Goal: Task Accomplishment & Management: Use online tool/utility

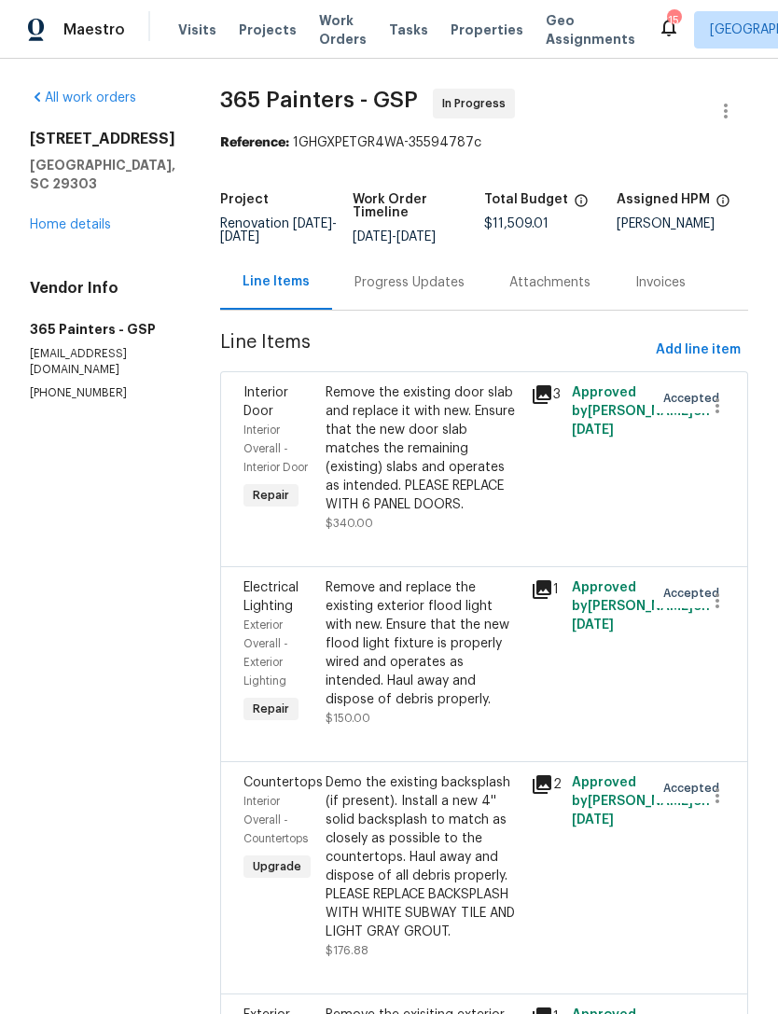
click at [454, 36] on span "Properties" at bounding box center [487, 30] width 73 height 19
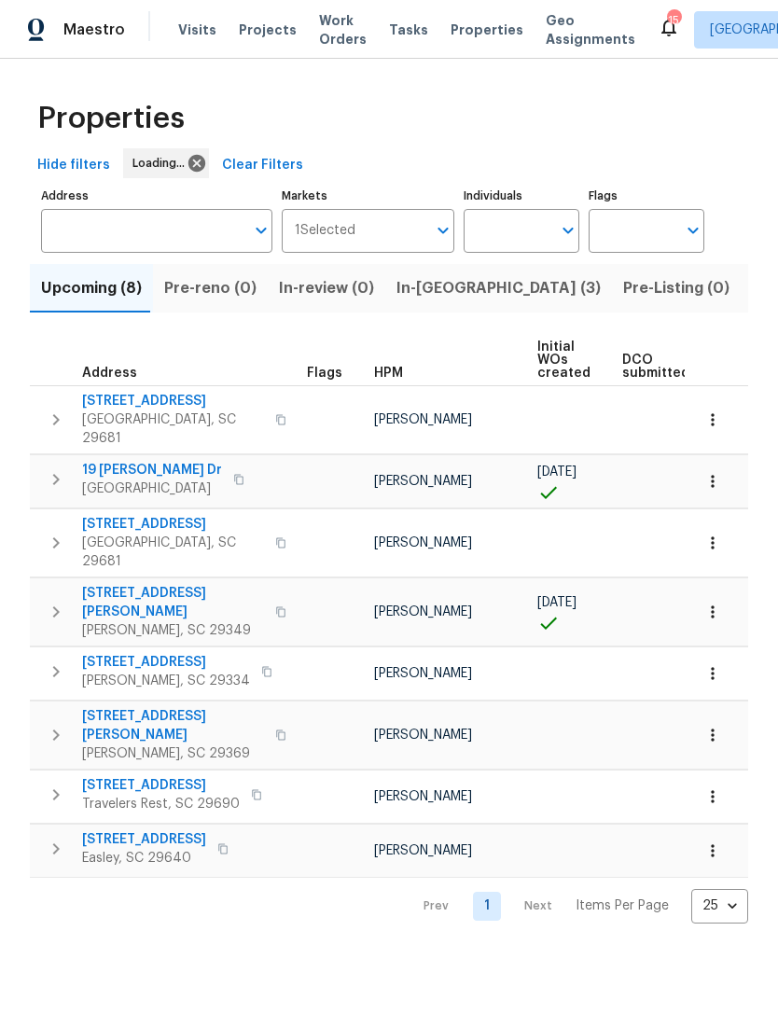
click at [752, 288] on span "Listed (32)" at bounding box center [791, 288] width 79 height 26
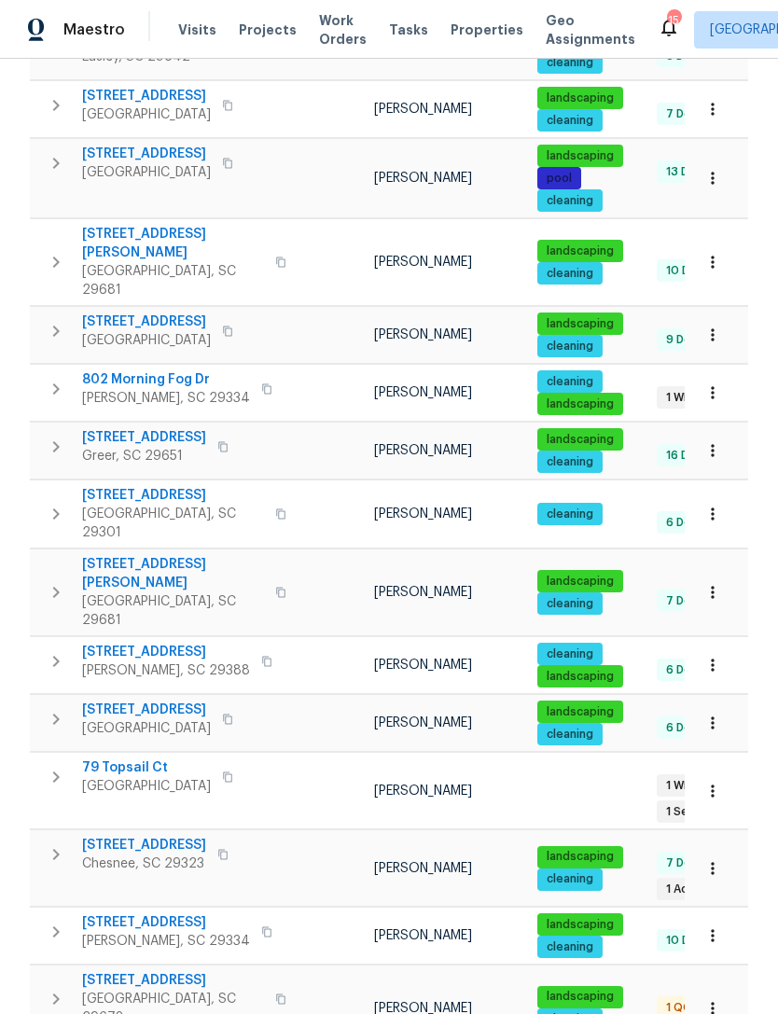
scroll to position [992, 0]
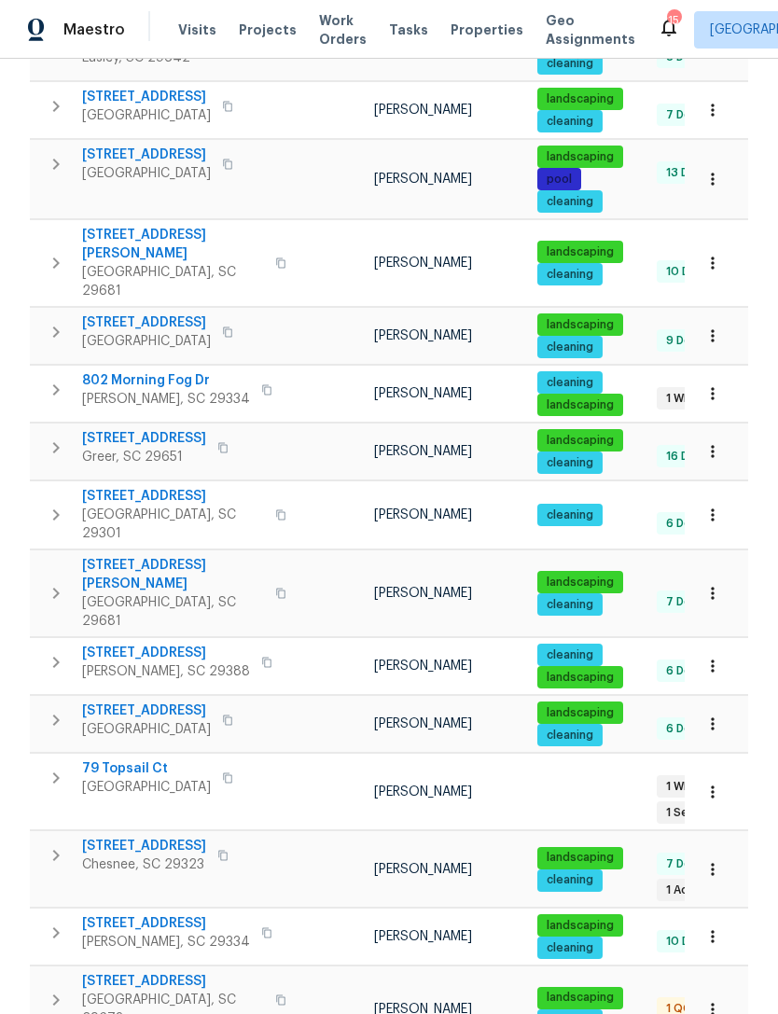
click at [136, 837] on span "917 Garnet Cir" at bounding box center [144, 846] width 124 height 19
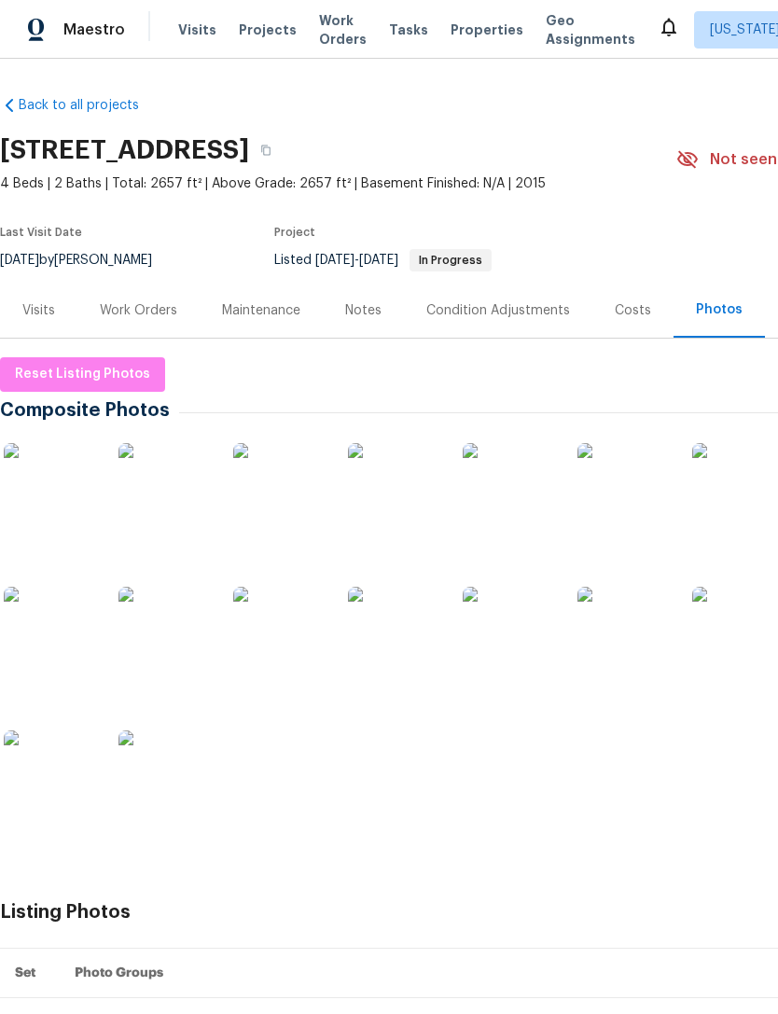
click at [148, 313] on div "Work Orders" at bounding box center [138, 310] width 77 height 19
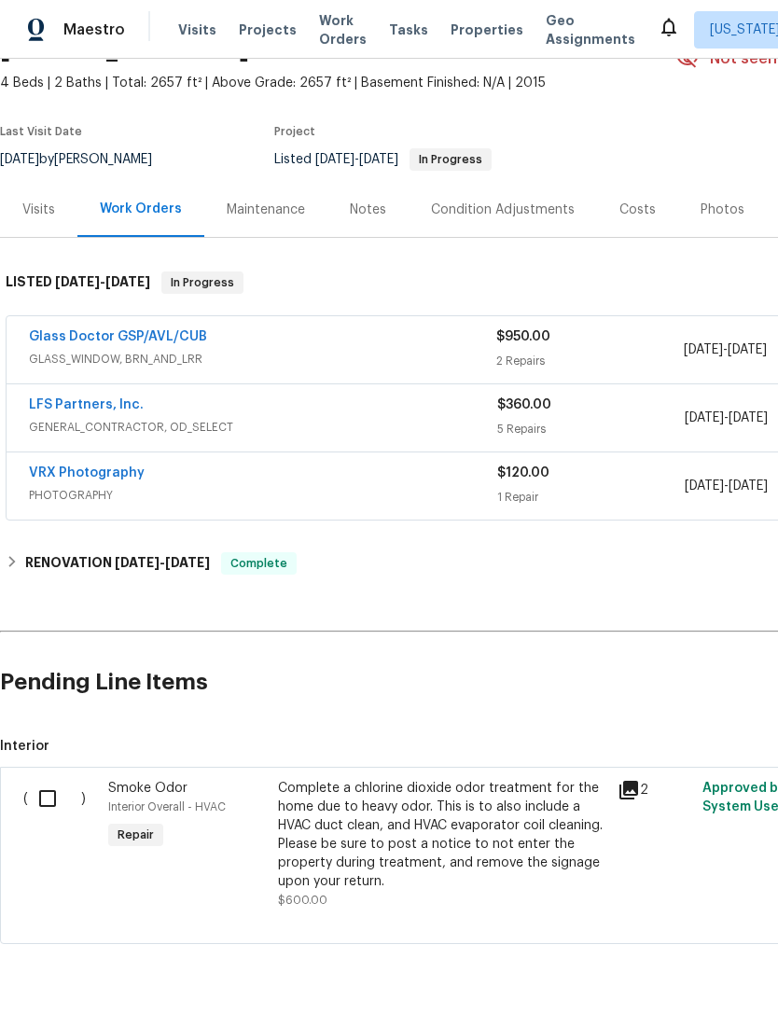
scroll to position [98, 0]
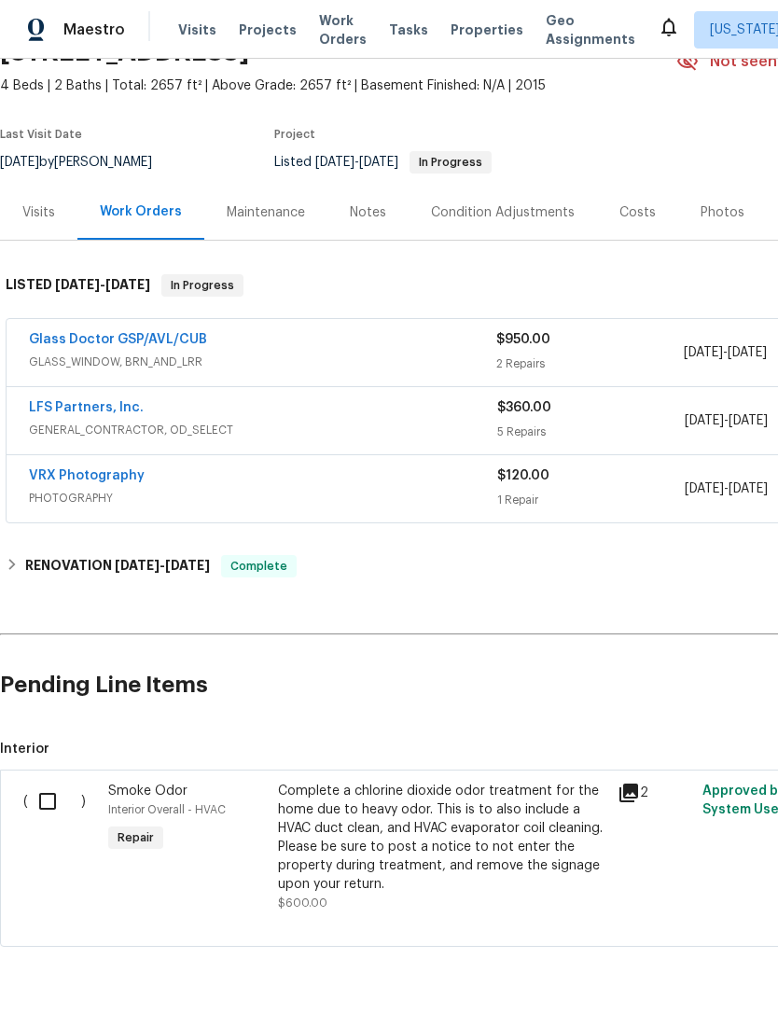
click at [53, 804] on input "checkbox" at bounding box center [54, 801] width 53 height 39
click at [671, 954] on button "Create Work Order" at bounding box center [671, 968] width 154 height 35
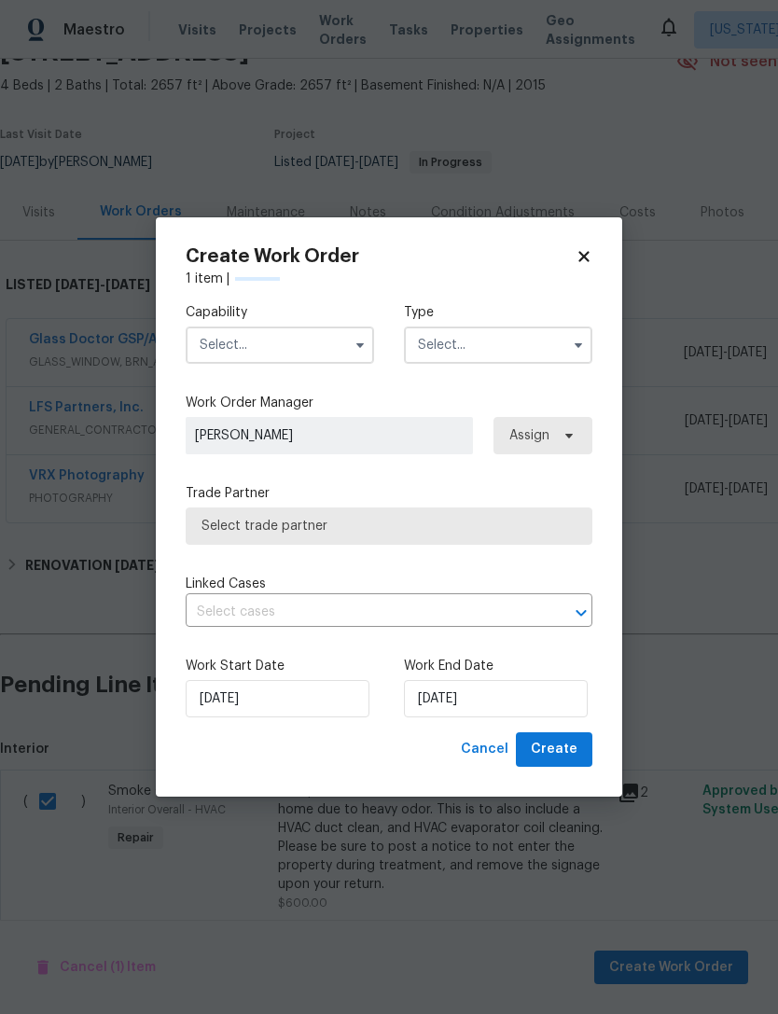
checkbox input "false"
click at [314, 344] on input "text" at bounding box center [280, 345] width 189 height 37
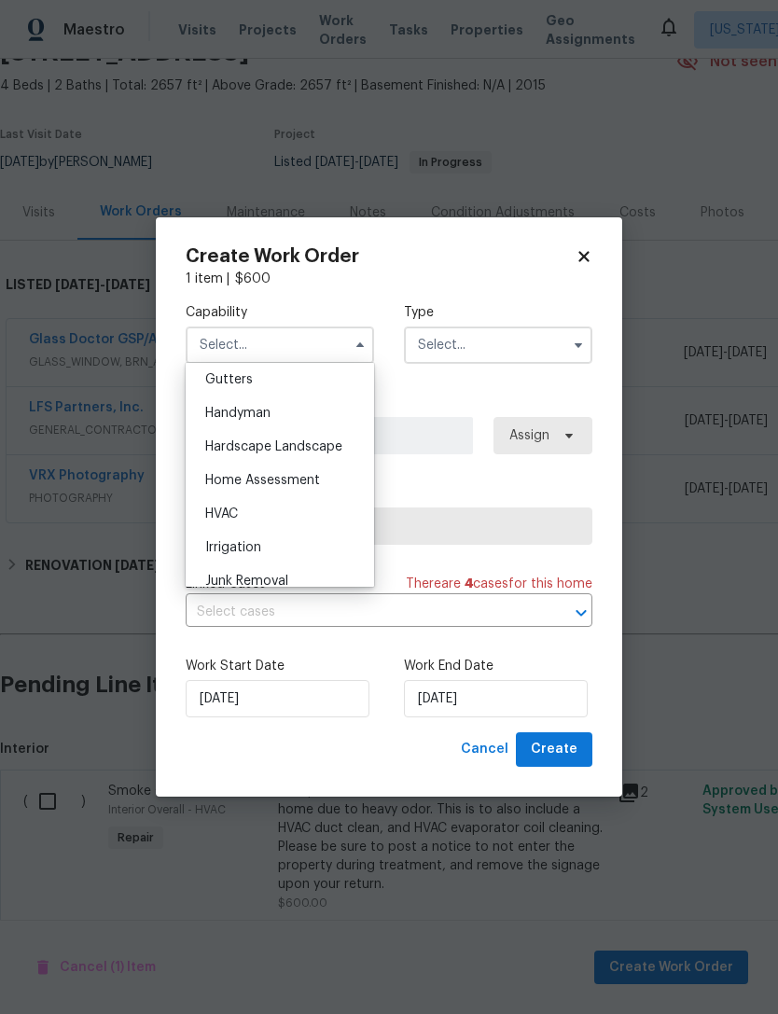
scroll to position [1001, 0]
click at [243, 521] on div "HVAC" at bounding box center [279, 511] width 179 height 34
type input "HVAC"
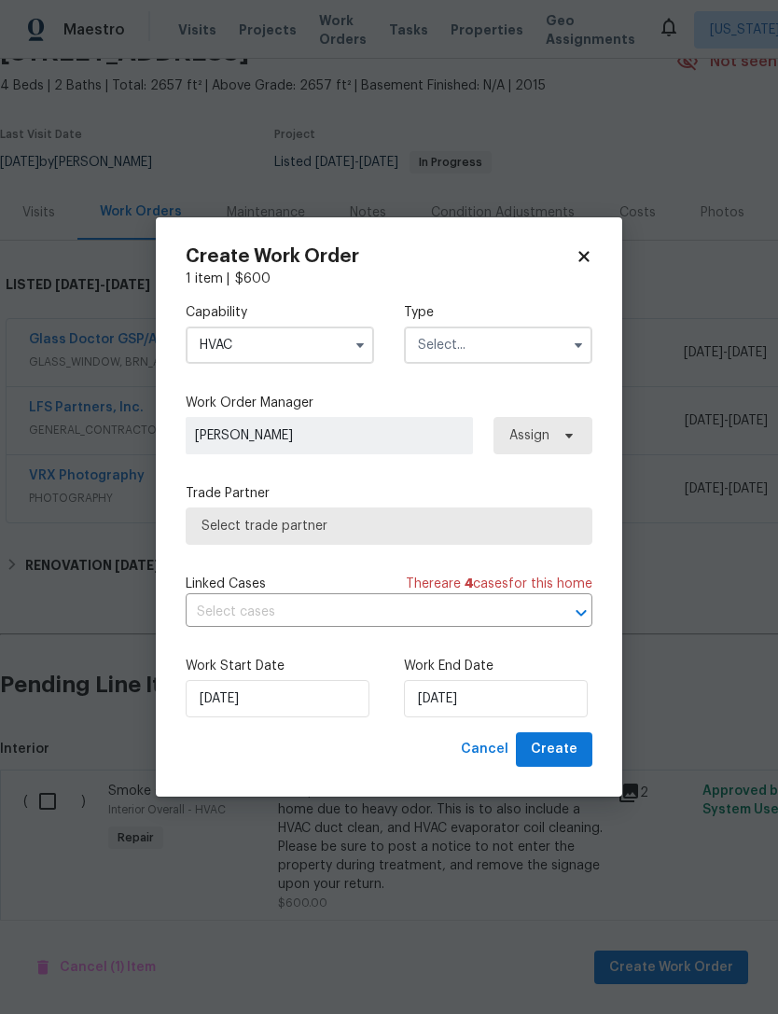
click at [480, 356] on input "text" at bounding box center [498, 345] width 189 height 37
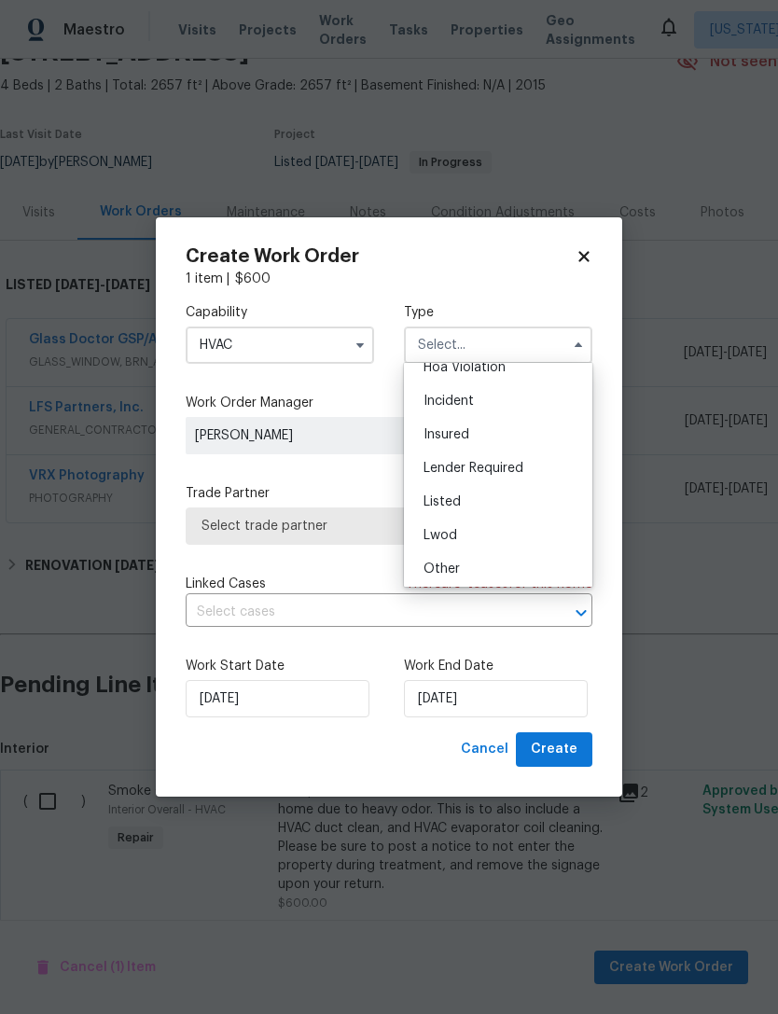
scroll to position [12, 0]
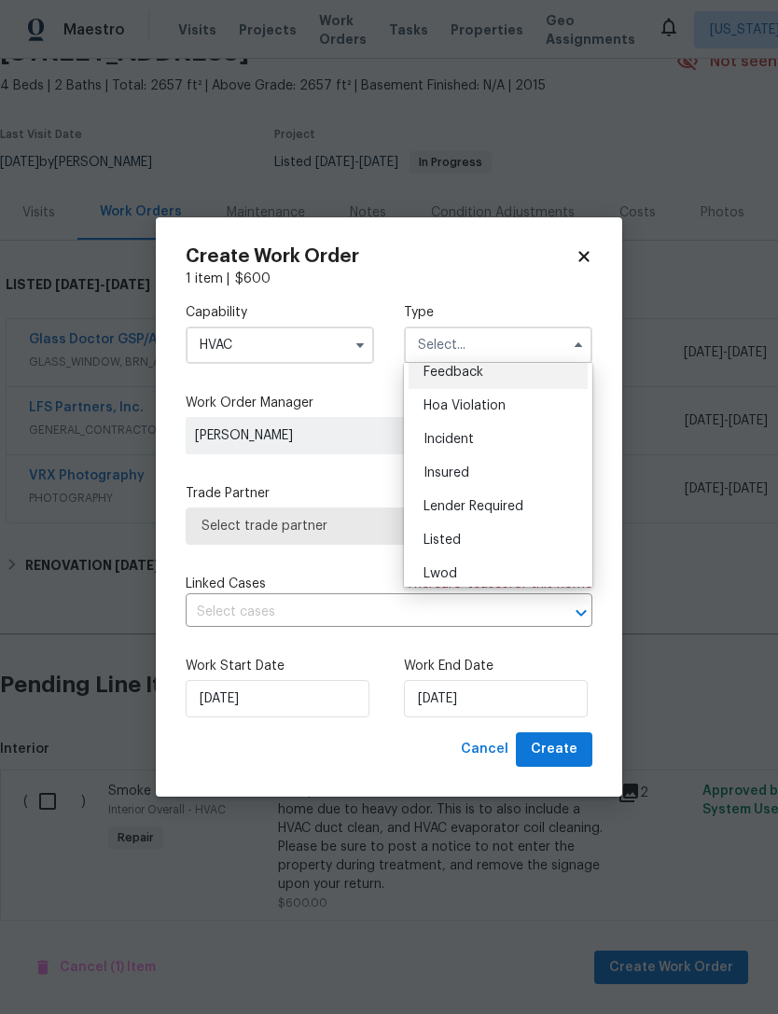
click at [471, 546] on div "Listed" at bounding box center [498, 541] width 179 height 34
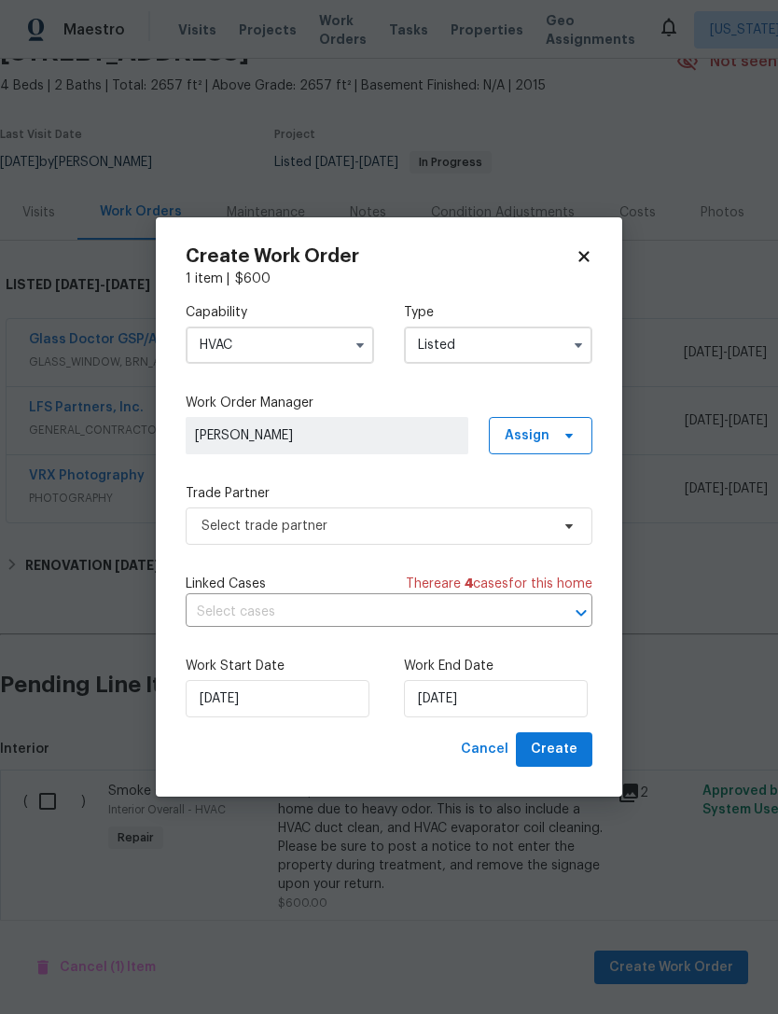
type input "Listed"
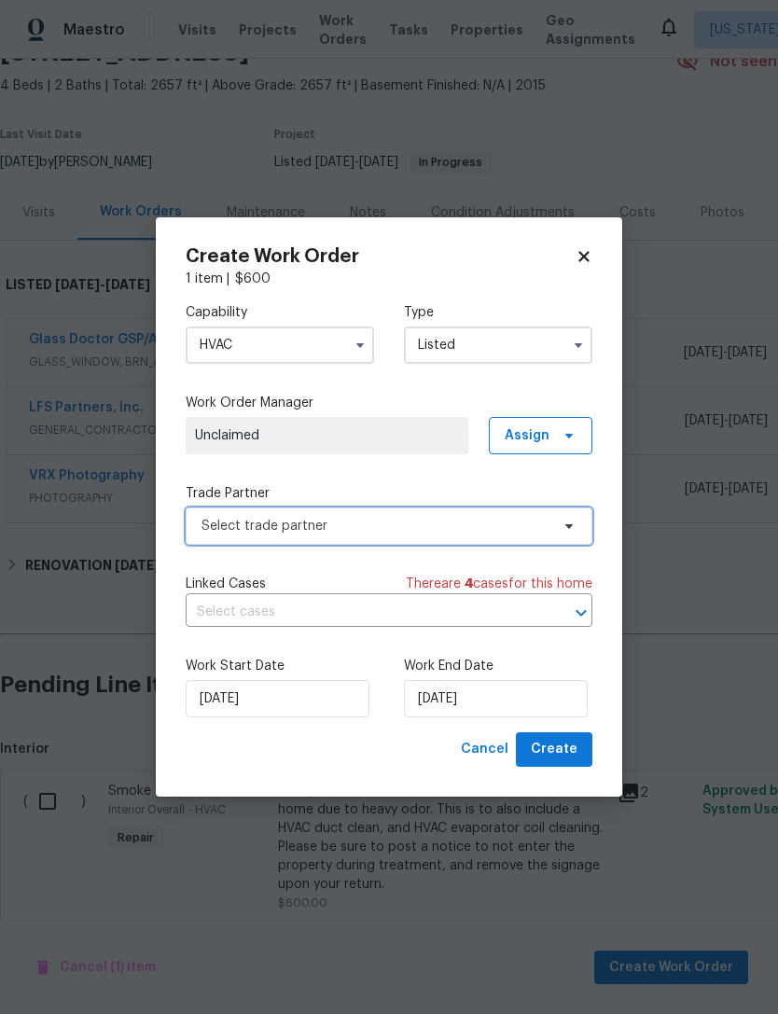
click at [384, 530] on span "Select trade partner" at bounding box center [376, 526] width 348 height 19
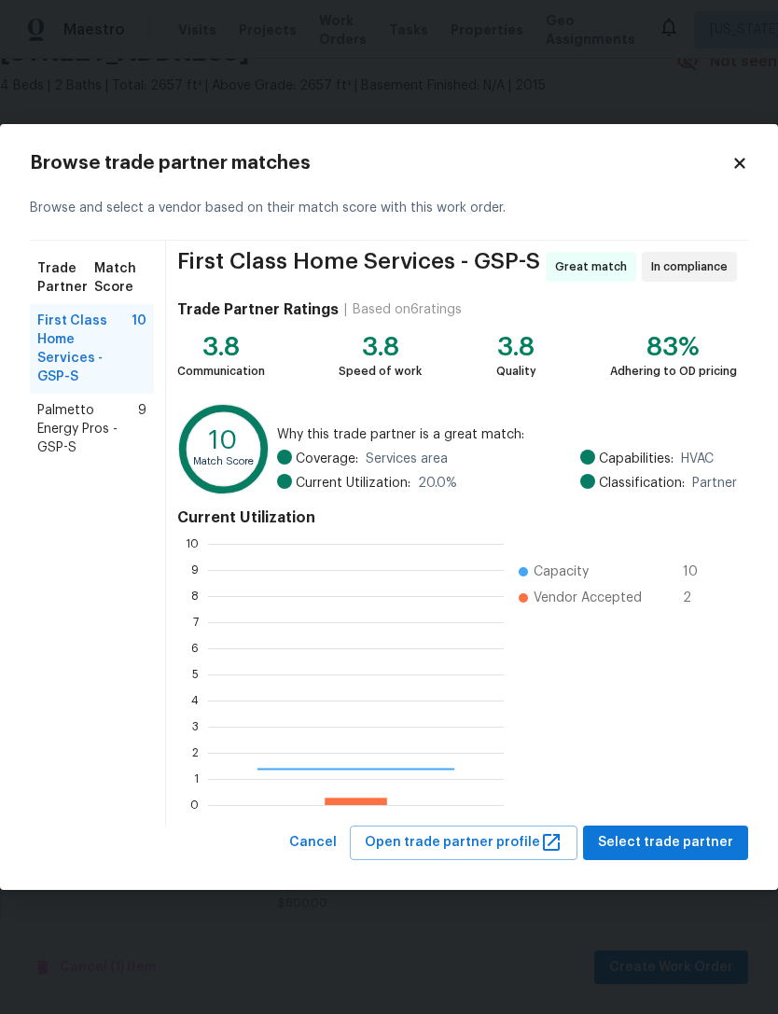
scroll to position [261, 296]
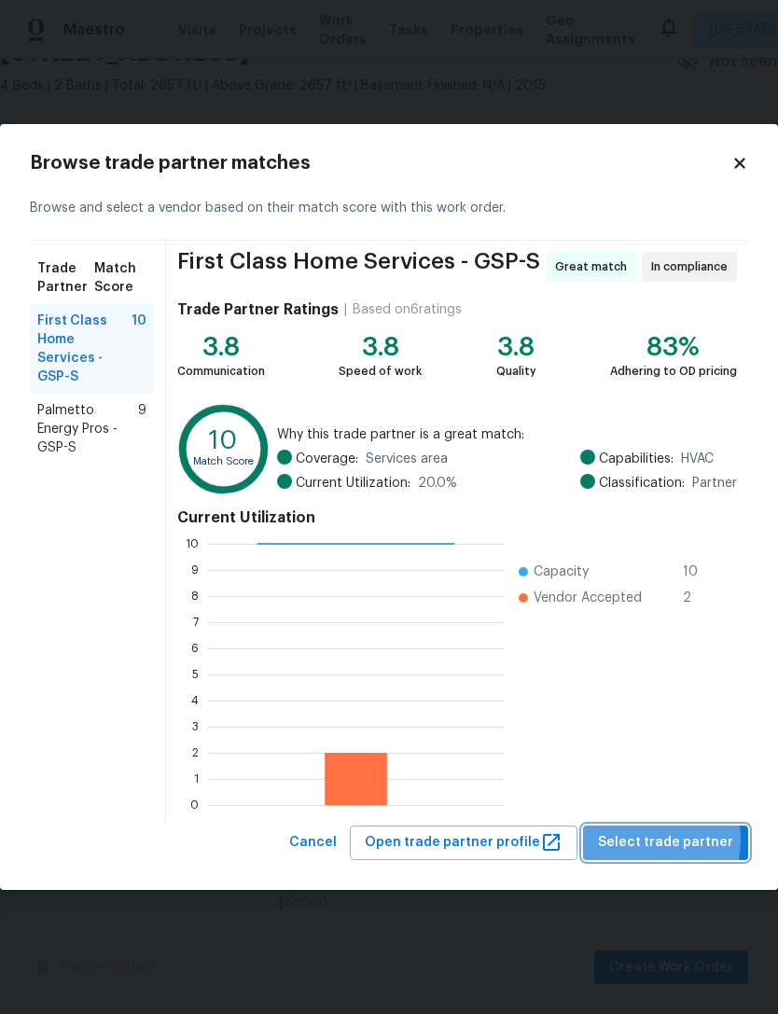
click at [642, 841] on span "Select trade partner" at bounding box center [665, 843] width 135 height 23
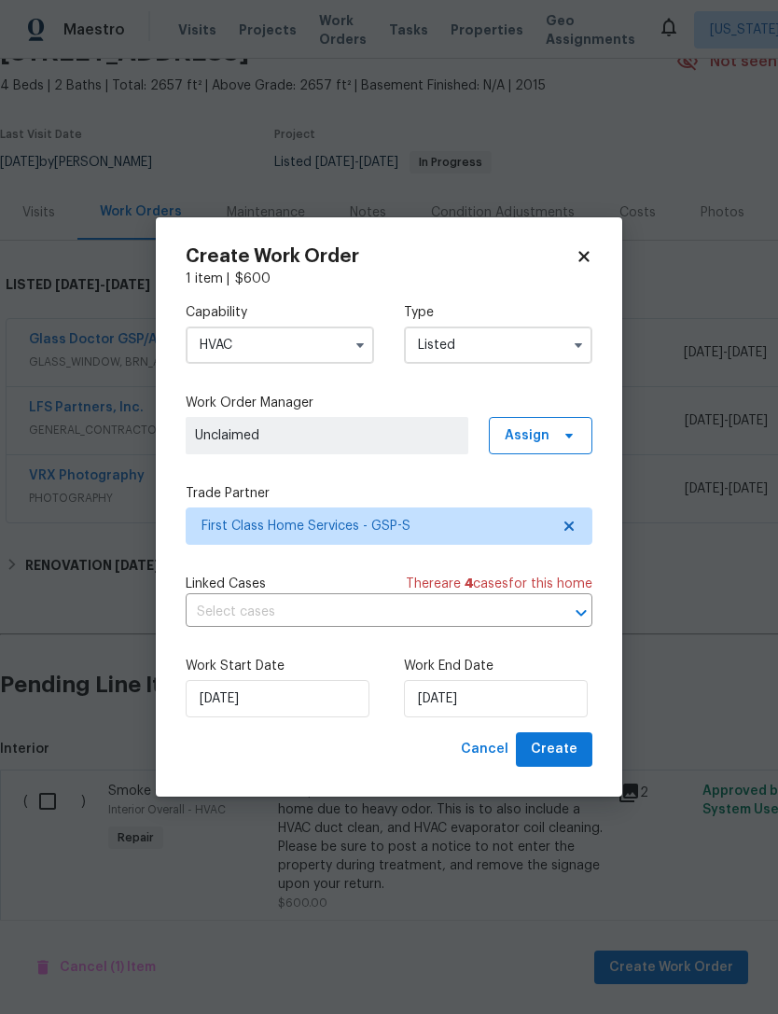
click at [309, 613] on input "text" at bounding box center [363, 612] width 355 height 29
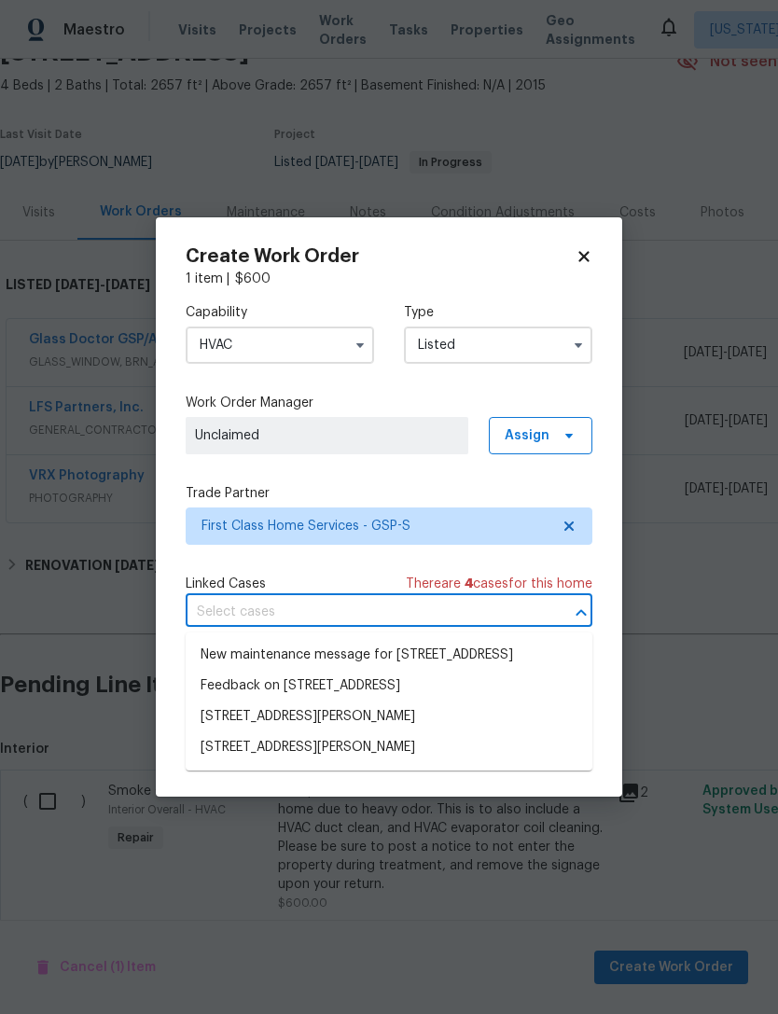
click at [343, 566] on div "Capability HVAC Type Listed Work Order Manager Unclaimed Assign Trade Partner F…" at bounding box center [389, 510] width 407 height 444
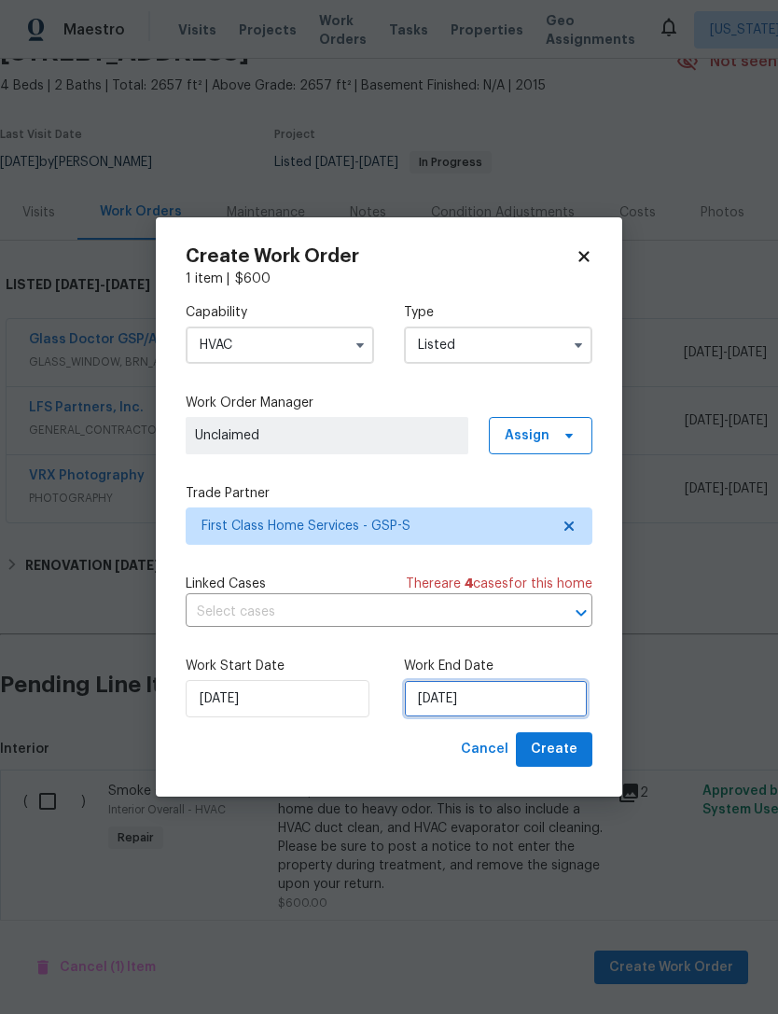
click at [458, 701] on input "[DATE]" at bounding box center [496, 698] width 184 height 37
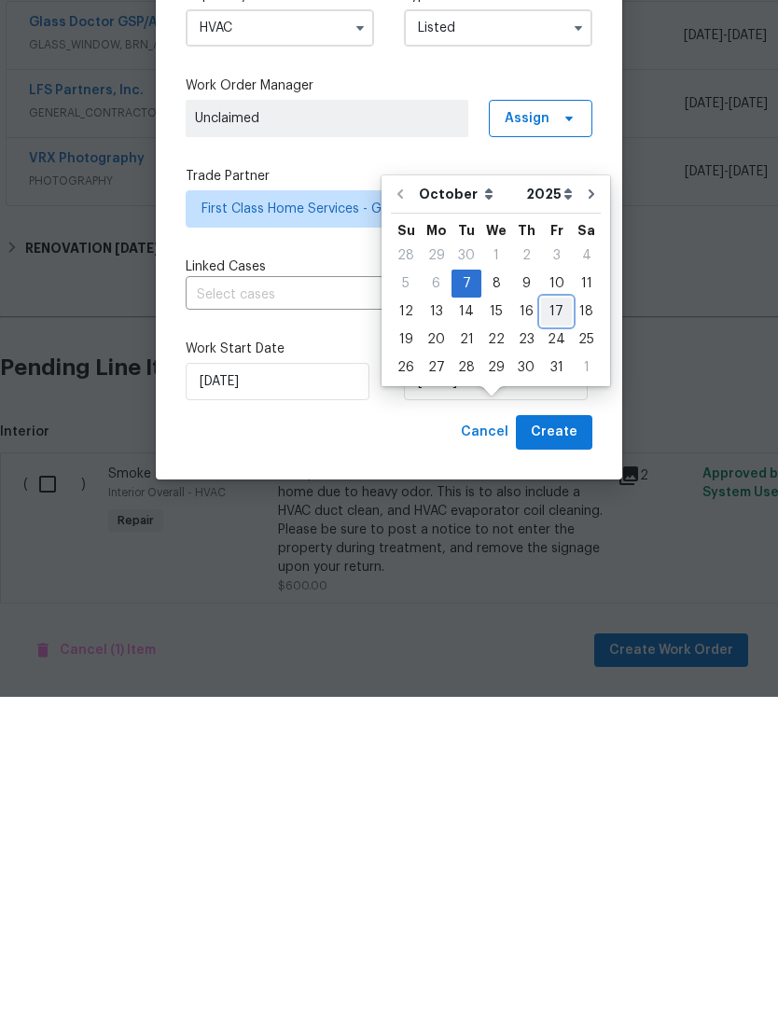
click at [543, 616] on div "17" at bounding box center [556, 629] width 31 height 26
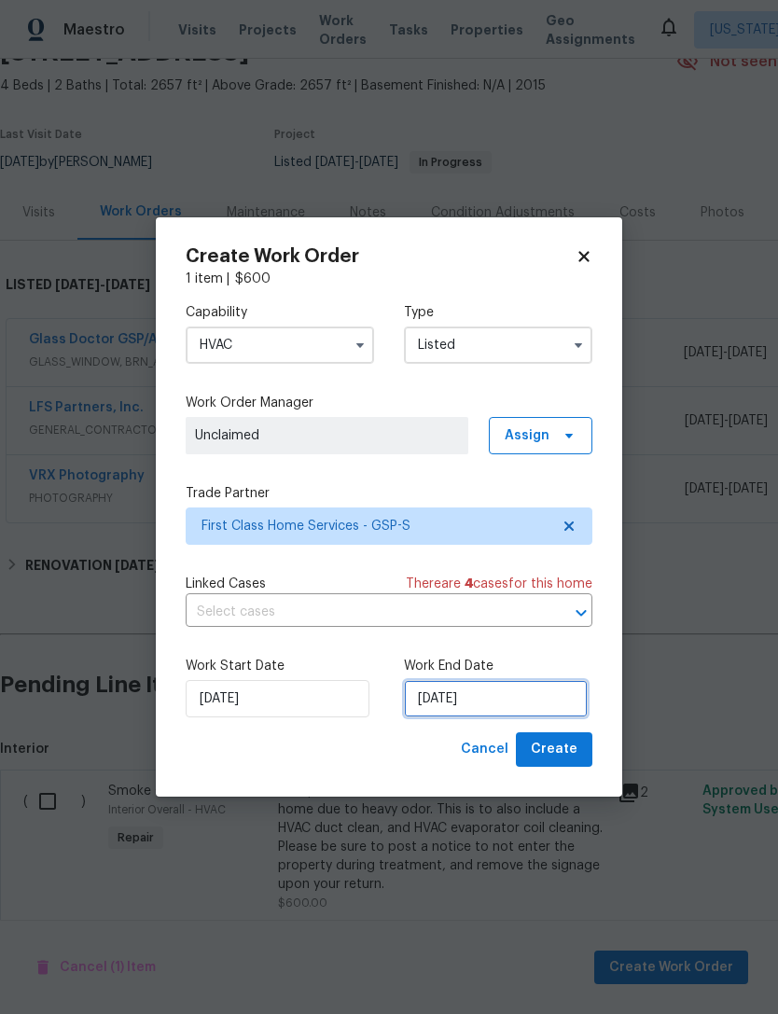
click at [517, 705] on input "[DATE]" at bounding box center [496, 698] width 184 height 37
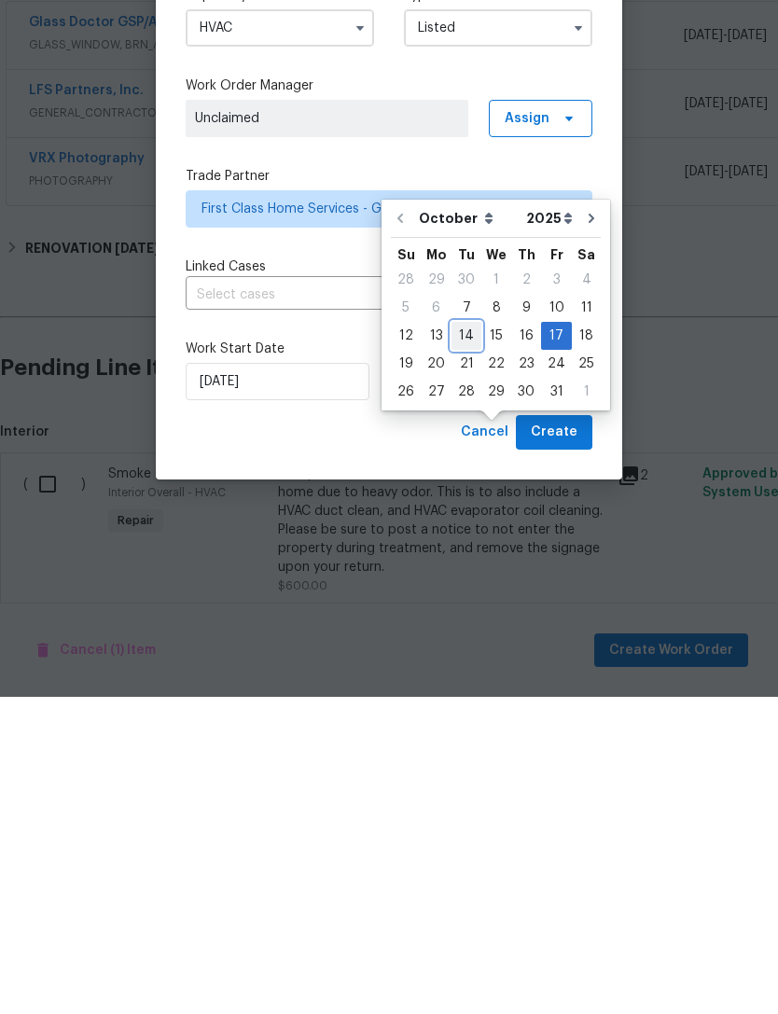
click at [467, 640] on div "14" at bounding box center [467, 653] width 30 height 26
type input "[DATE]"
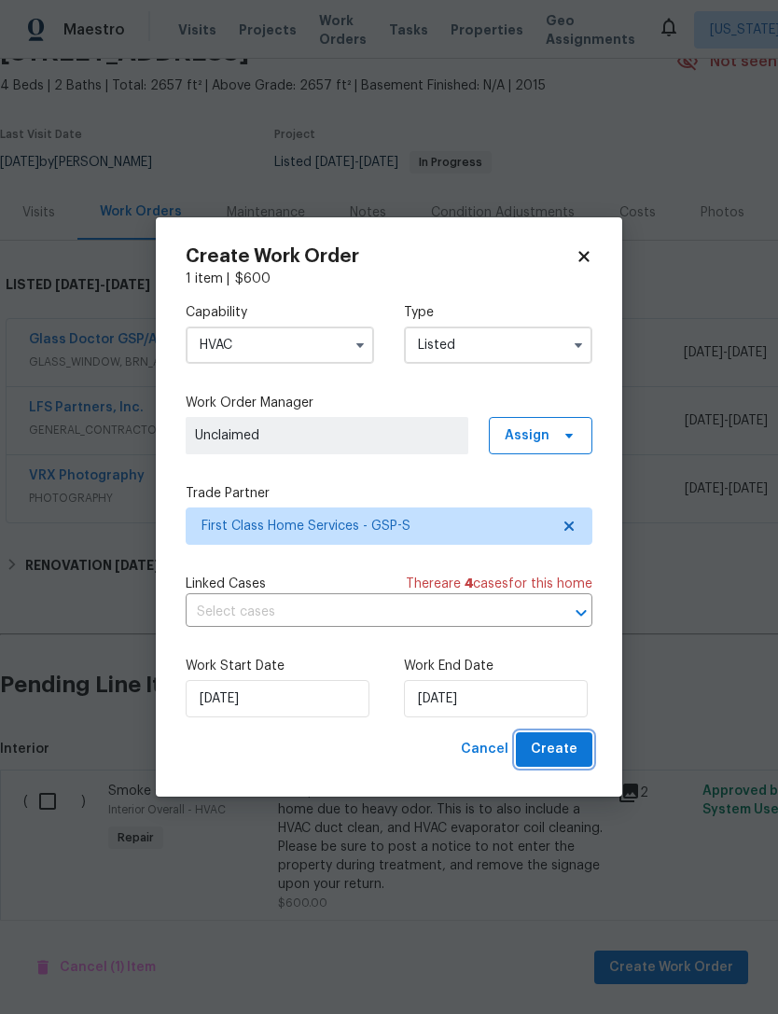
click at [566, 757] on span "Create" at bounding box center [554, 749] width 47 height 23
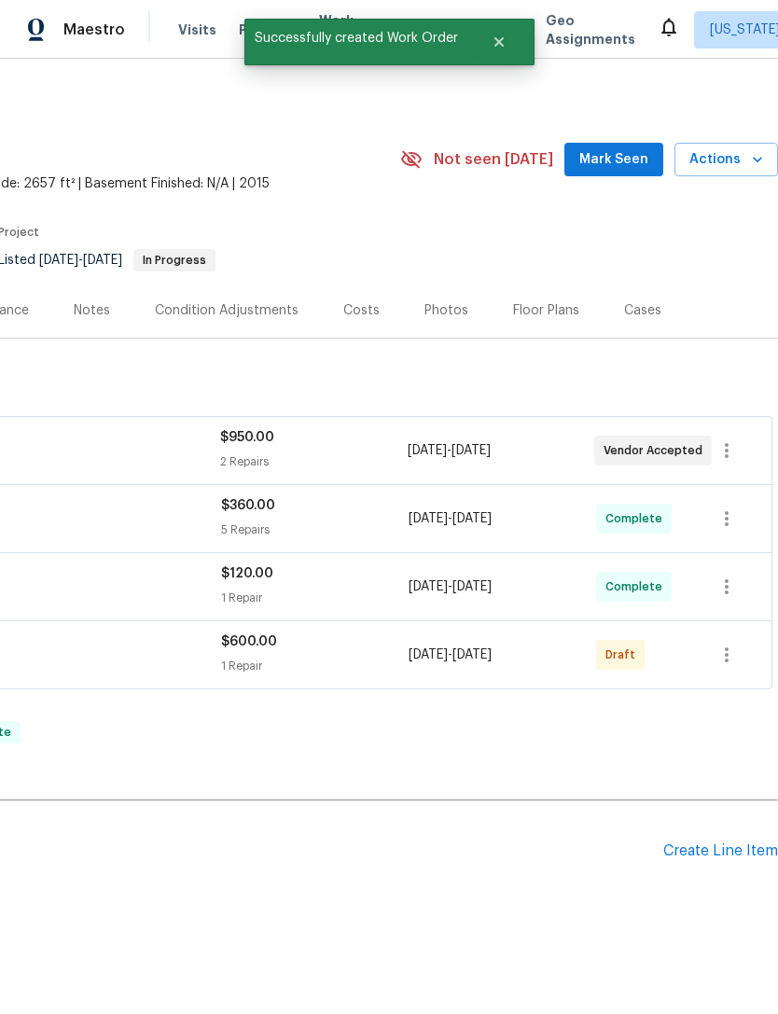
scroll to position [0, 276]
click at [724, 644] on icon "button" at bounding box center [727, 655] width 22 height 22
